Goal: Task Accomplishment & Management: Use online tool/utility

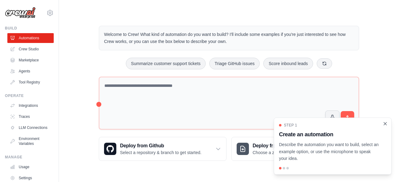
click at [387, 125] on icon "Close walkthrough" at bounding box center [385, 123] width 3 height 3
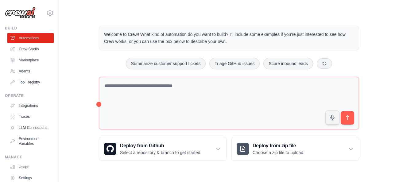
click at [399, 100] on div "Welcome to Crew! What kind of automation do you want to build? I'll include som…" at bounding box center [229, 93] width 340 height 155
drag, startPoint x: 399, startPoint y: 99, endPoint x: 399, endPoint y: 125, distance: 26.1
click at [399, 125] on div "Welcome to Crew! What kind of automation do you want to build? I'll include som…" at bounding box center [229, 93] width 340 height 155
click at [399, 66] on div "Welcome to Crew! What kind of automation do you want to build? I'll include som…" at bounding box center [229, 93] width 340 height 155
click at [27, 51] on link "Crew Studio" at bounding box center [31, 49] width 46 height 10
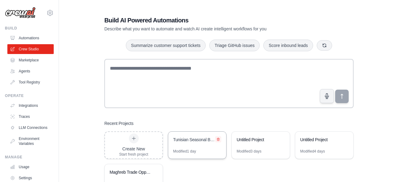
click at [219, 138] on icon at bounding box center [219, 140] width 4 height 4
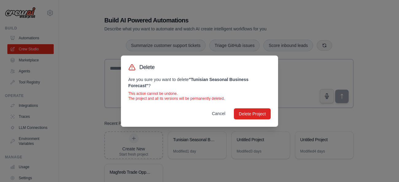
click at [216, 115] on button "Cancel" at bounding box center [218, 113] width 23 height 11
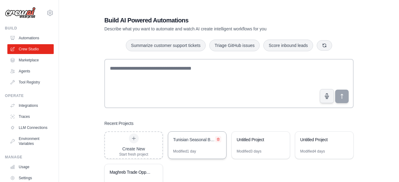
click at [217, 138] on icon at bounding box center [219, 140] width 4 height 4
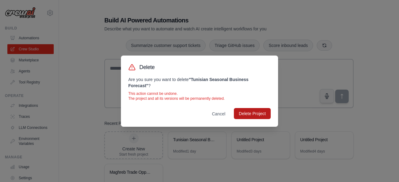
click at [255, 114] on button "Delete Project" at bounding box center [252, 113] width 37 height 11
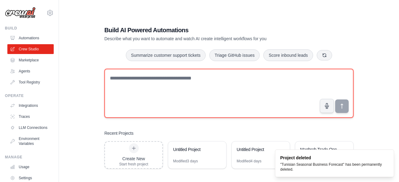
click at [169, 88] on textarea at bounding box center [228, 93] width 249 height 49
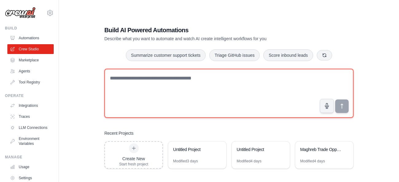
paste textarea "**********"
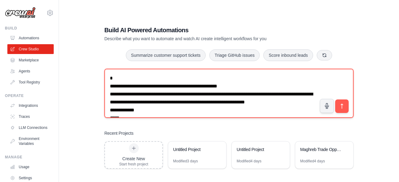
scroll to position [843, 0]
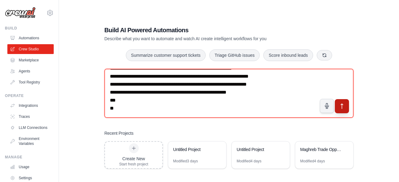
type textarea "**********"
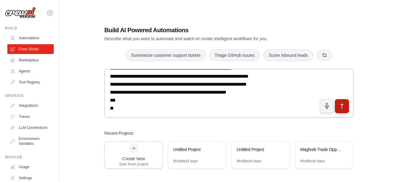
click at [345, 110] on button "submit" at bounding box center [342, 106] width 14 height 14
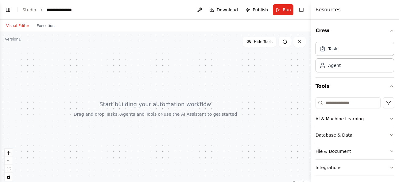
scroll to position [301, 0]
drag, startPoint x: 182, startPoint y: 110, endPoint x: 217, endPoint y: 79, distance: 46.8
click at [217, 79] on div at bounding box center [155, 109] width 311 height 154
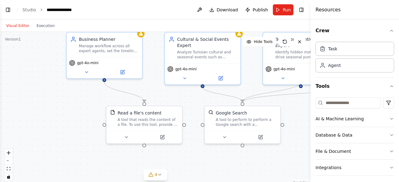
scroll to position [432, 0]
click at [7, 160] on button "zoom out" at bounding box center [9, 161] width 8 height 8
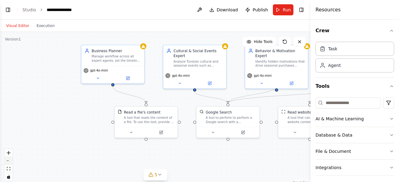
click at [7, 160] on button "zoom out" at bounding box center [9, 161] width 8 height 8
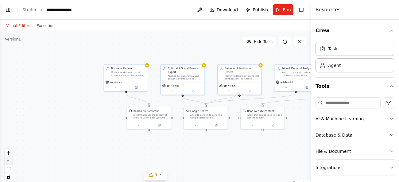
click at [7, 160] on button "zoom out" at bounding box center [9, 161] width 8 height 8
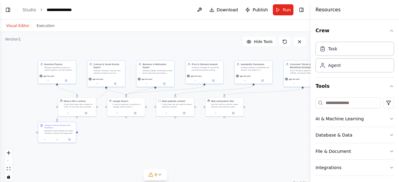
scroll to position [493, 0]
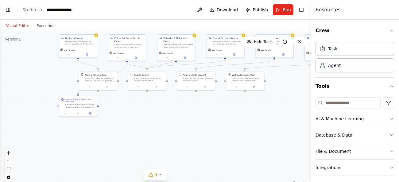
drag, startPoint x: 98, startPoint y: 156, endPoint x: 46, endPoint y: 120, distance: 63.1
click at [46, 120] on div ".deletable-edge-delete-btn { width: 20px; height: 20px; border: 0px solid #ffff…" at bounding box center [155, 109] width 311 height 154
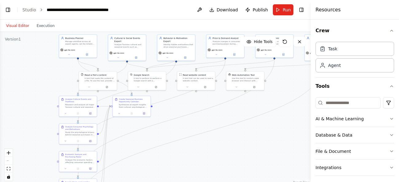
scroll to position [789, 0]
click at [9, 6] on button "Toggle Left Sidebar" at bounding box center [8, 10] width 9 height 9
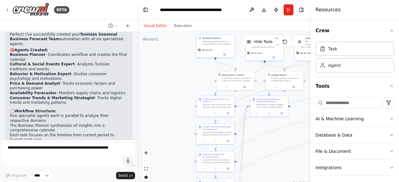
click at [173, 79] on div ".deletable-edge-delete-btn { width: 20px; height: 20px; border: 0px solid #ffff…" at bounding box center [224, 109] width 173 height 154
click at [288, 8] on button "Run" at bounding box center [289, 9] width 10 height 11
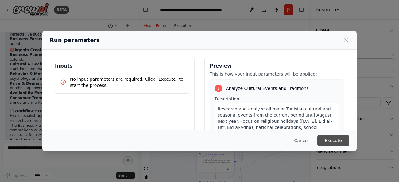
click at [342, 142] on button "Execute" at bounding box center [334, 140] width 32 height 11
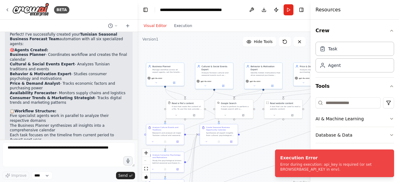
drag, startPoint x: 182, startPoint y: 90, endPoint x: 132, endPoint y: 118, distance: 57.8
click at [138, 118] on div ".deletable-edge-delete-btn { width: 20px; height: 20px; border: 0px solid #ffff…" at bounding box center [224, 109] width 173 height 154
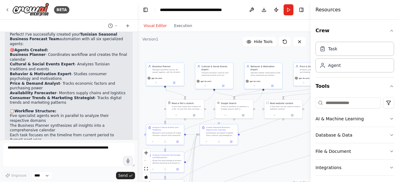
drag, startPoint x: 218, startPoint y: 121, endPoint x: 167, endPoint y: 92, distance: 58.7
click at [167, 92] on div ".deletable-edge-delete-btn { width: 20px; height: 20px; border: 0px solid #ffff…" at bounding box center [224, 109] width 173 height 154
click at [178, 74] on div "Business Planner Manage workflow across all expert agents, set the timeline fro…" at bounding box center [166, 68] width 38 height 12
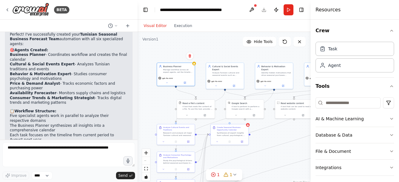
drag, startPoint x: 285, startPoint y: 150, endPoint x: 296, endPoint y: 150, distance: 10.7
click at [296, 150] on div ".deletable-edge-delete-btn { width: 20px; height: 20px; border: 0px solid #ffff…" at bounding box center [224, 109] width 173 height 154
click at [143, 10] on button "Toggle Left Sidebar" at bounding box center [145, 10] width 9 height 9
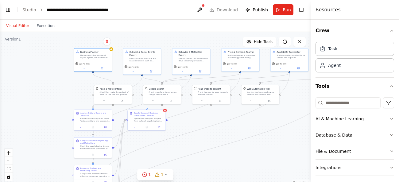
drag, startPoint x: 222, startPoint y: 160, endPoint x: 277, endPoint y: 146, distance: 56.5
click at [277, 146] on div ".deletable-edge-delete-btn { width: 20px; height: 20px; border: 0px solid #ffff…" at bounding box center [155, 109] width 311 height 154
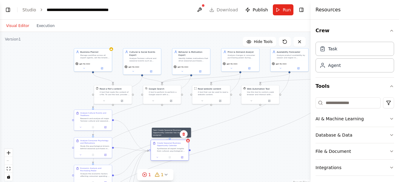
drag, startPoint x: 165, startPoint y: 109, endPoint x: 187, endPoint y: 141, distance: 38.2
click at [187, 141] on div at bounding box center [188, 141] width 4 height 4
click at [189, 142] on div at bounding box center [188, 141] width 4 height 4
click at [189, 141] on icon at bounding box center [188, 141] width 2 height 2
click at [184, 159] on button at bounding box center [182, 158] width 10 height 4
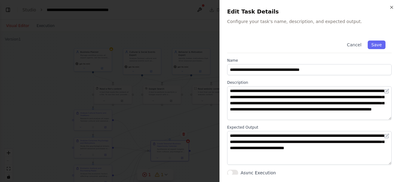
scroll to position [1, 0]
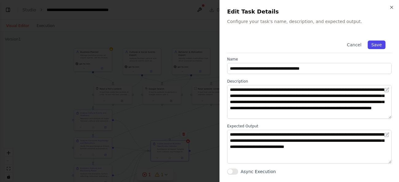
click at [381, 43] on button "Save" at bounding box center [377, 45] width 18 height 9
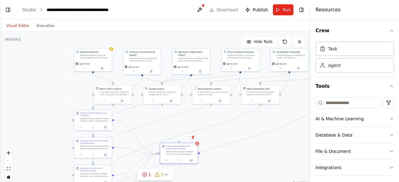
drag, startPoint x: 173, startPoint y: 147, endPoint x: 182, endPoint y: 151, distance: 10.6
click at [182, 151] on div "Create Seasonal Business Opportunity Calendar Synthesize all expert insights fr…" at bounding box center [181, 150] width 30 height 10
click at [7, 154] on icon "zoom in" at bounding box center [9, 153] width 4 height 4
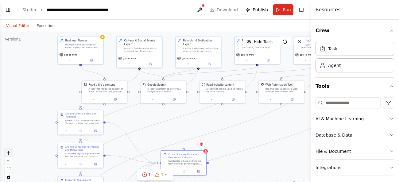
click at [7, 154] on icon "zoom in" at bounding box center [9, 153] width 4 height 4
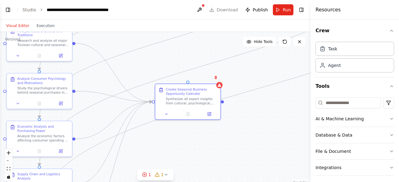
drag, startPoint x: 190, startPoint y: 136, endPoint x: 181, endPoint y: 51, distance: 85.5
click at [181, 51] on div ".deletable-edge-delete-btn { width: 20px; height: 20px; border: 0px solid #ffff…" at bounding box center [155, 109] width 311 height 154
click at [331, 68] on div "Agent" at bounding box center [355, 65] width 79 height 14
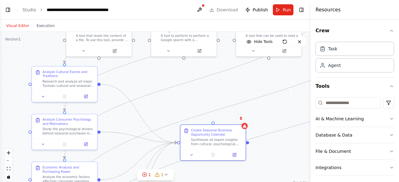
drag, startPoint x: 270, startPoint y: 141, endPoint x: 296, endPoint y: 182, distance: 48.3
click at [296, 182] on div ".deletable-edge-delete-btn { width: 20px; height: 20px; border: 0px solid #ffff…" at bounding box center [155, 109] width 311 height 154
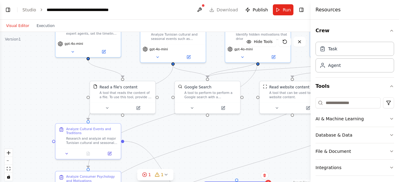
drag, startPoint x: 142, startPoint y: 76, endPoint x: 165, endPoint y: 133, distance: 61.6
click at [165, 133] on div ".deletable-edge-delete-btn { width: 20px; height: 20px; border: 0px solid #ffff…" at bounding box center [155, 109] width 311 height 154
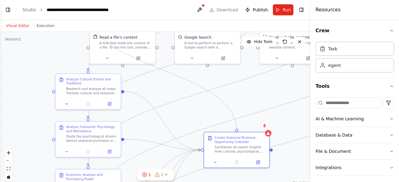
drag, startPoint x: 89, startPoint y: 59, endPoint x: 240, endPoint y: 128, distance: 166.0
click at [240, 128] on div ".deletable-edge-delete-btn { width: 20px; height: 20px; border: 0px solid #ffff…" at bounding box center [155, 109] width 311 height 154
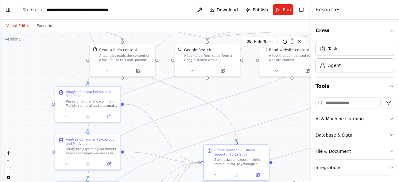
drag, startPoint x: 294, startPoint y: 169, endPoint x: 293, endPoint y: 182, distance: 12.6
click at [293, 182] on div ".deletable-edge-delete-btn { width: 20px; height: 20px; border: 0px solid #ffff…" at bounding box center [155, 109] width 311 height 154
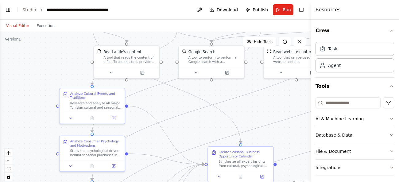
drag, startPoint x: 48, startPoint y: 51, endPoint x: 53, endPoint y: 49, distance: 4.7
click at [53, 49] on div ".deletable-edge-delete-btn { width: 20px; height: 20px; border: 0px solid #ffff…" at bounding box center [155, 109] width 311 height 154
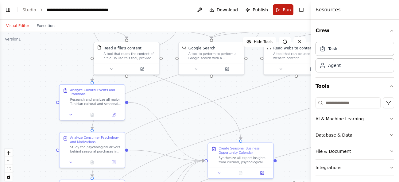
click at [280, 11] on button "Run" at bounding box center [283, 9] width 21 height 11
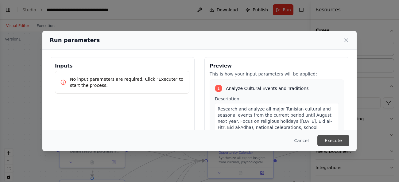
click at [333, 143] on button "Execute" at bounding box center [334, 140] width 32 height 11
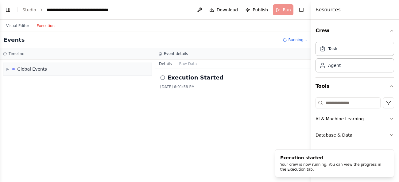
click at [38, 23] on button "Execution" at bounding box center [45, 25] width 25 height 7
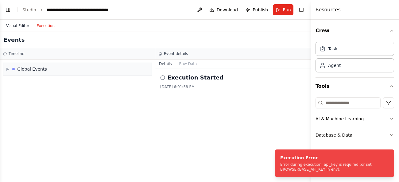
click at [14, 26] on button "Visual Editor" at bounding box center [17, 25] width 30 height 7
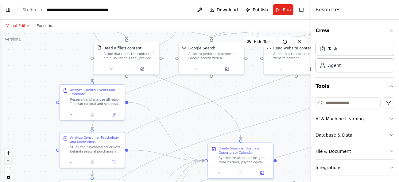
click at [7, 161] on icon "zoom out" at bounding box center [9, 161] width 4 height 1
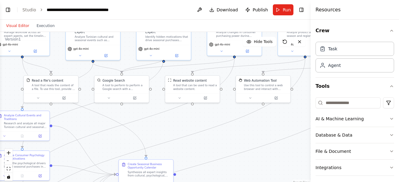
drag, startPoint x: 291, startPoint y: 159, endPoint x: 211, endPoint y: 182, distance: 83.5
click at [211, 182] on div ".deletable-edge-delete-btn { width: 20px; height: 20px; border: 0px solid #ffff…" at bounding box center [155, 109] width 311 height 154
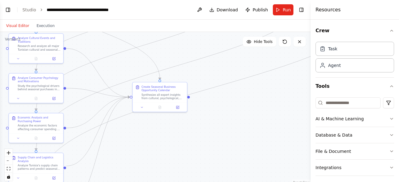
drag, startPoint x: 282, startPoint y: 163, endPoint x: 297, endPoint y: 86, distance: 78.7
click at [297, 86] on div ".deletable-edge-delete-btn { width: 20px; height: 20px; border: 0px solid #ffff…" at bounding box center [155, 109] width 311 height 154
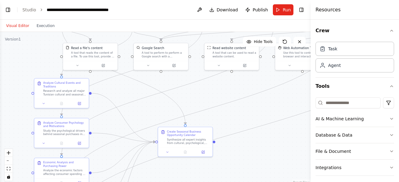
drag, startPoint x: 209, startPoint y: 137, endPoint x: 234, endPoint y: 182, distance: 51.6
click at [234, 182] on div ".deletable-edge-delete-btn { width: 20px; height: 20px; border: 0px solid #ffff…" at bounding box center [155, 109] width 311 height 154
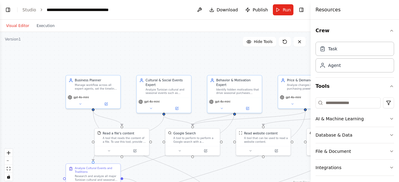
drag, startPoint x: 40, startPoint y: 59, endPoint x: 71, endPoint y: 145, distance: 90.8
click at [71, 145] on div ".deletable-edge-delete-btn { width: 20px; height: 20px; border: 0px solid #ffff…" at bounding box center [155, 109] width 311 height 154
click at [9, 8] on button "Toggle Left Sidebar" at bounding box center [8, 10] width 9 height 9
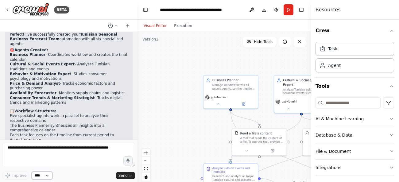
click at [44, 174] on select "****" at bounding box center [42, 176] width 21 height 8
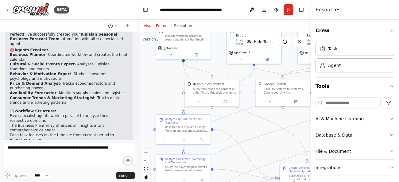
drag, startPoint x: 180, startPoint y: 115, endPoint x: 127, endPoint y: 65, distance: 72.6
click at [138, 65] on div ".deletable-edge-delete-btn { width: 20px; height: 20px; border: 0px solid #ffff…" at bounding box center [224, 109] width 173 height 154
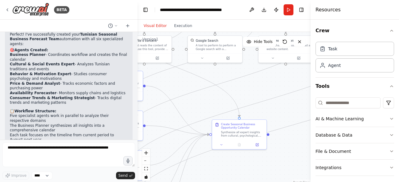
drag, startPoint x: 243, startPoint y: 131, endPoint x: 181, endPoint y: 87, distance: 76.3
click at [181, 87] on div ".deletable-edge-delete-btn { width: 20px; height: 20px; border: 0px solid #ffff…" at bounding box center [224, 109] width 173 height 154
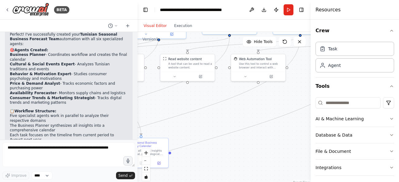
drag, startPoint x: 287, startPoint y: 162, endPoint x: 189, endPoint y: 182, distance: 100.2
click at [189, 182] on div ".deletable-edge-delete-btn { width: 20px; height: 20px; border: 0px solid #ffff…" at bounding box center [224, 109] width 173 height 154
click at [255, 63] on div "Use this tool to control a web browser and interact with websites using natural…" at bounding box center [261, 64] width 44 height 7
click at [270, 78] on button at bounding box center [271, 75] width 25 height 5
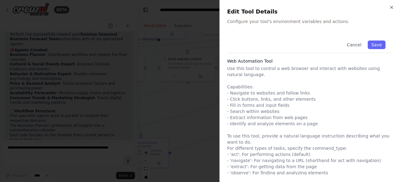
scroll to position [24, 0]
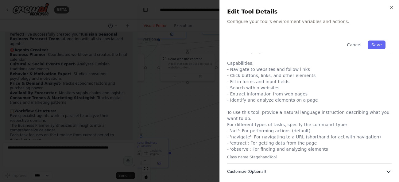
click at [238, 172] on span "Customize (Optional)" at bounding box center [246, 171] width 39 height 5
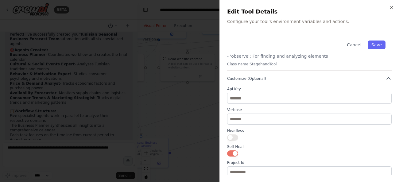
scroll to position [116, 0]
click at [170, 109] on div at bounding box center [199, 91] width 399 height 182
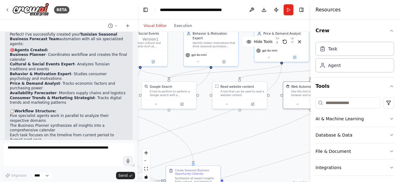
drag, startPoint x: 250, startPoint y: 154, endPoint x: 303, endPoint y: 182, distance: 59.1
click at [303, 182] on div ".deletable-edge-delete-btn { width: 20px; height: 20px; border: 0px solid #ffff…" at bounding box center [224, 109] width 173 height 154
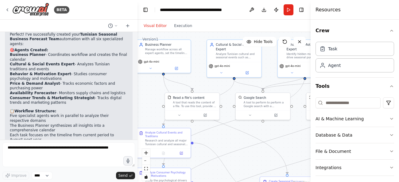
drag, startPoint x: 246, startPoint y: 148, endPoint x: 340, endPoint y: 159, distance: 94.6
click at [311, 159] on div ".deletable-edge-delete-btn { width: 20px; height: 20px; border: 0px solid #ffff…" at bounding box center [224, 109] width 173 height 154
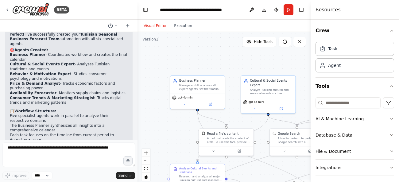
drag, startPoint x: 155, startPoint y: 91, endPoint x: 189, endPoint y: 127, distance: 50.2
click at [189, 127] on div ".deletable-edge-delete-btn { width: 20px; height: 20px; border: 0px solid #ffff…" at bounding box center [224, 109] width 173 height 154
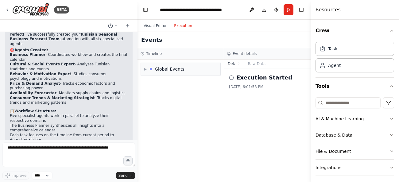
click at [177, 23] on button "Execution" at bounding box center [182, 25] width 25 height 7
click at [186, 69] on div "▶ Global Events" at bounding box center [181, 69] width 80 height 12
click at [165, 84] on span "Execution Started" at bounding box center [167, 82] width 33 height 5
click at [147, 94] on icon at bounding box center [148, 93] width 4 height 4
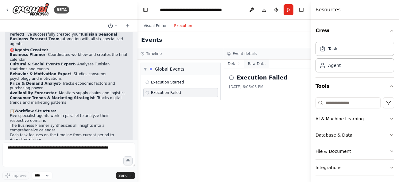
click at [252, 62] on button "Raw Data" at bounding box center [256, 64] width 25 height 9
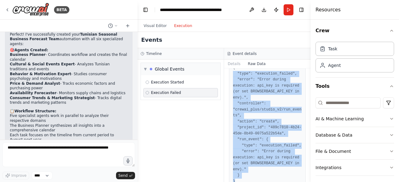
scroll to position [36, 0]
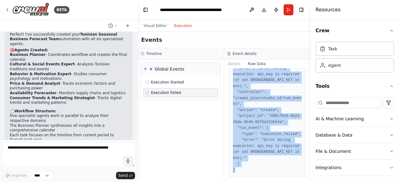
drag, startPoint x: 234, startPoint y: 100, endPoint x: 289, endPoint y: 169, distance: 88.5
click at [289, 169] on pre "{ "type": "execution_failed", "error": "Error during execution: api_key is requ…" at bounding box center [267, 113] width 69 height 120
copy pre ""type": "execution_failed", "error": "Error during execution: api_key is requir…"
